Goal: Understand process/instructions

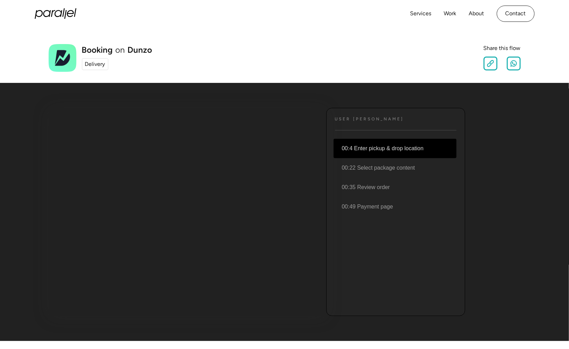
click at [410, 151] on li "00:4 Enter pickup & drop location" at bounding box center [395, 148] width 123 height 19
click at [389, 168] on li "00:22 Select package content" at bounding box center [395, 167] width 123 height 19
click at [403, 167] on li "00:22 Select package content" at bounding box center [395, 167] width 123 height 19
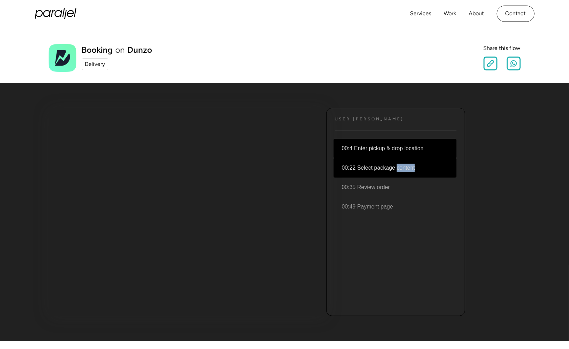
click at [513, 167] on div "User JOurney Text 00:4 Enter pickup & drop location 00:22 Select package conten…" at bounding box center [285, 212] width 472 height 236
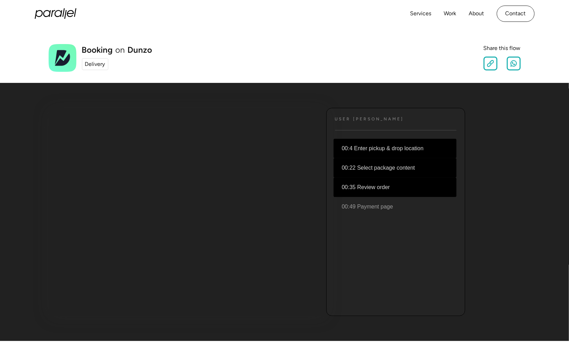
click at [356, 185] on li "00:35 Review order" at bounding box center [395, 187] width 123 height 19
click at [373, 212] on li "00:49 Payment page" at bounding box center [395, 206] width 123 height 19
click at [98, 63] on div "Delivery" at bounding box center [95, 64] width 20 height 8
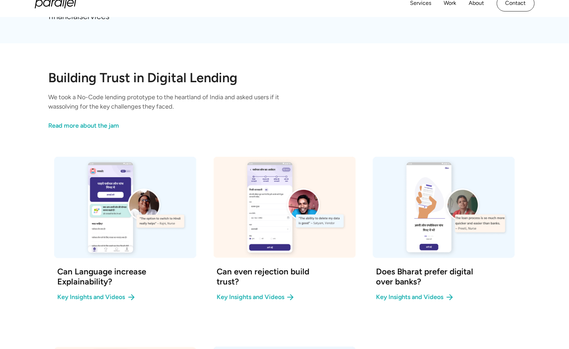
scroll to position [174, 0]
